Goal: Transaction & Acquisition: Purchase product/service

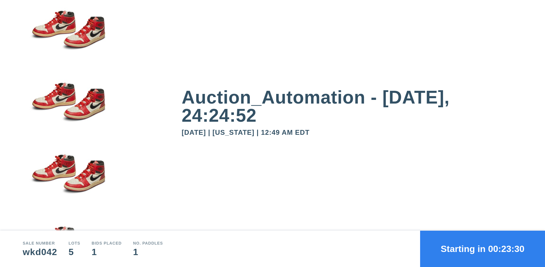
click at [483, 249] on button "Starting in 00:23:30" at bounding box center [482, 249] width 125 height 36
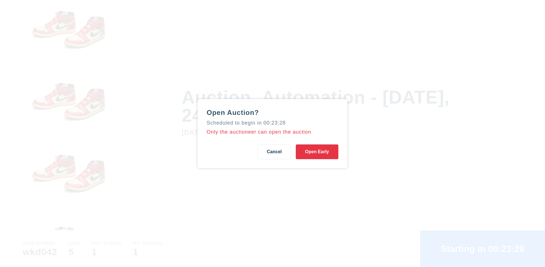
click at [317, 152] on button "Open Early" at bounding box center [317, 151] width 43 height 15
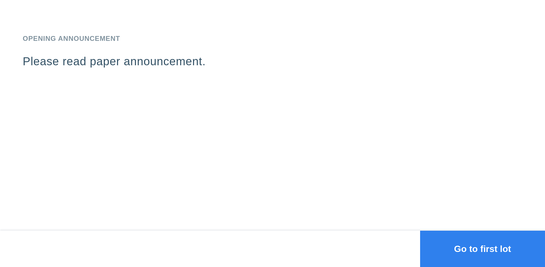
click at [483, 249] on button "Go to first lot" at bounding box center [482, 249] width 125 height 36
